Goal: Find specific page/section: Find specific page/section

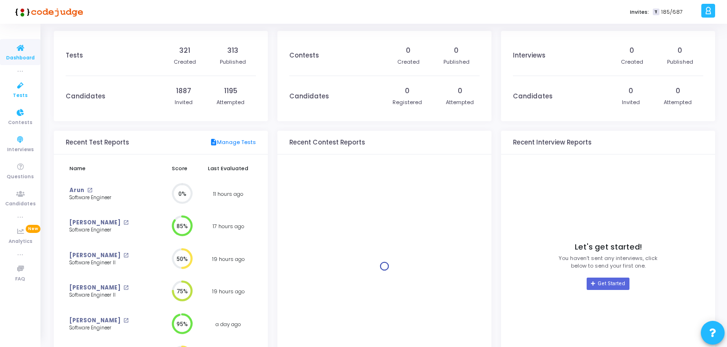
click at [21, 88] on icon at bounding box center [20, 86] width 20 height 12
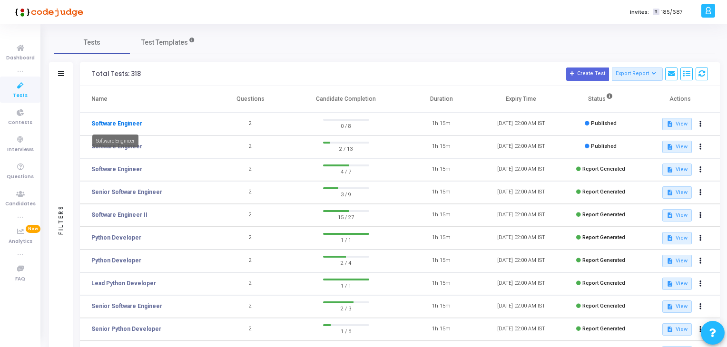
click at [103, 124] on link "Software Engineer" at bounding box center [116, 123] width 51 height 9
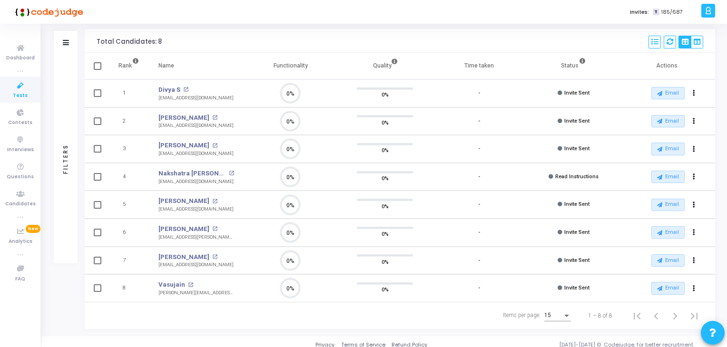
scroll to position [66, 0]
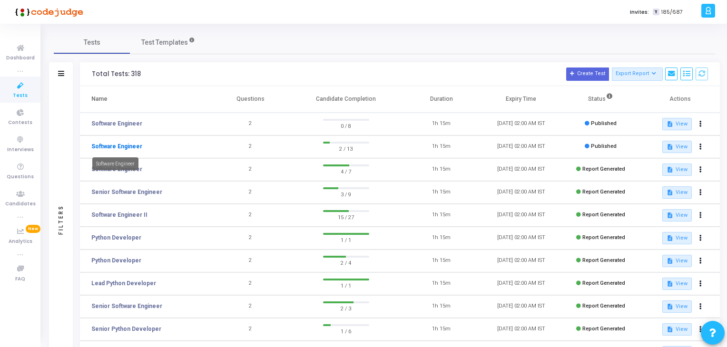
click at [112, 148] on link "Software Engineer" at bounding box center [116, 146] width 51 height 9
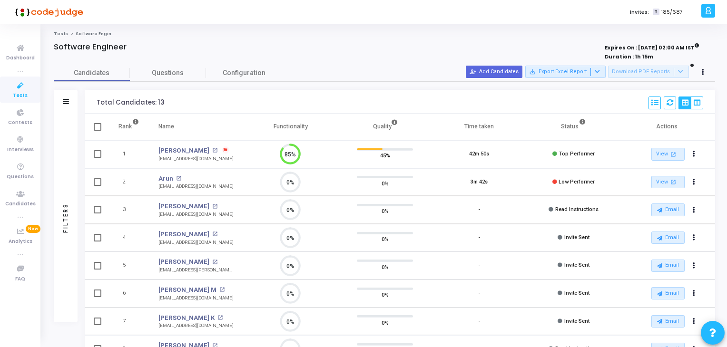
click at [579, 181] on span "Low Performer" at bounding box center [577, 182] width 36 height 6
